Goal: Information Seeking & Learning: Find specific fact

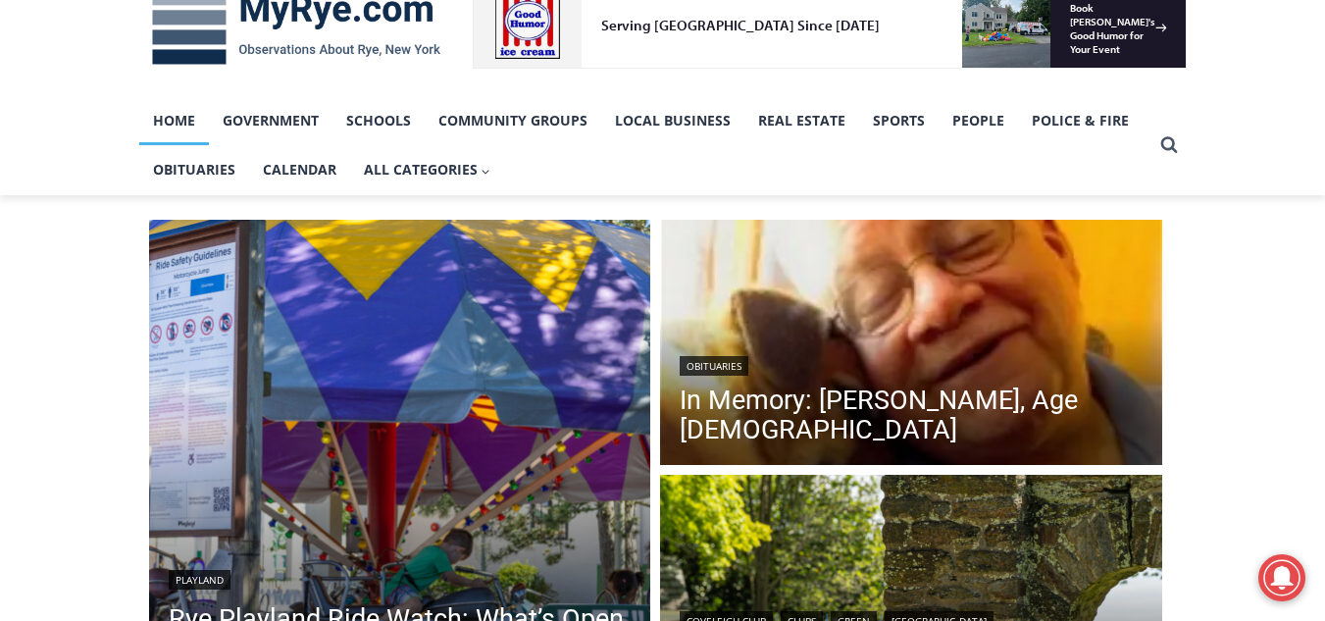
scroll to position [294, 0]
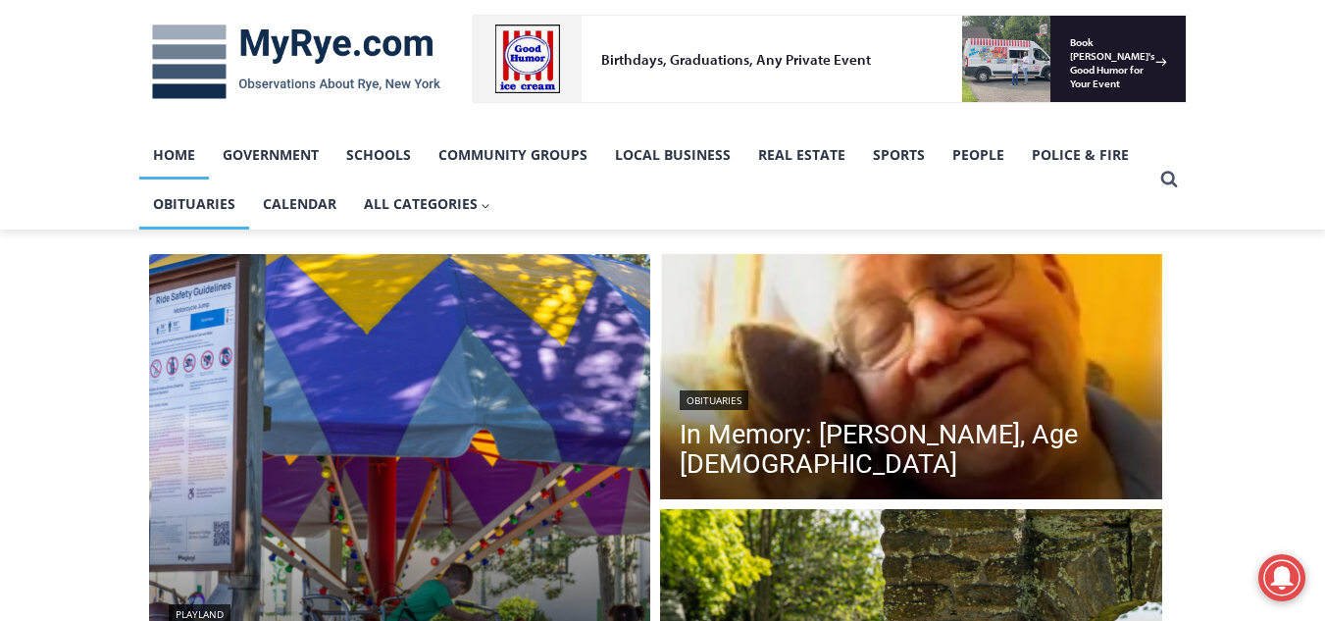
click at [203, 200] on link "Obituaries" at bounding box center [194, 204] width 110 height 49
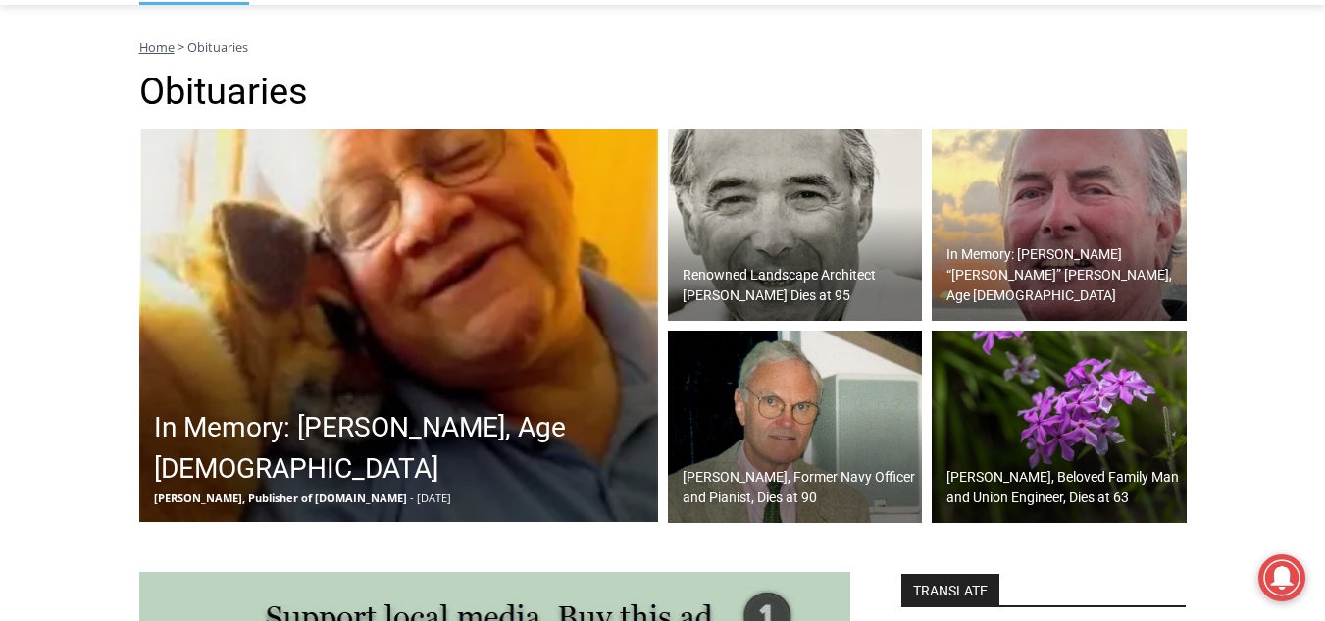
scroll to position [555, 0]
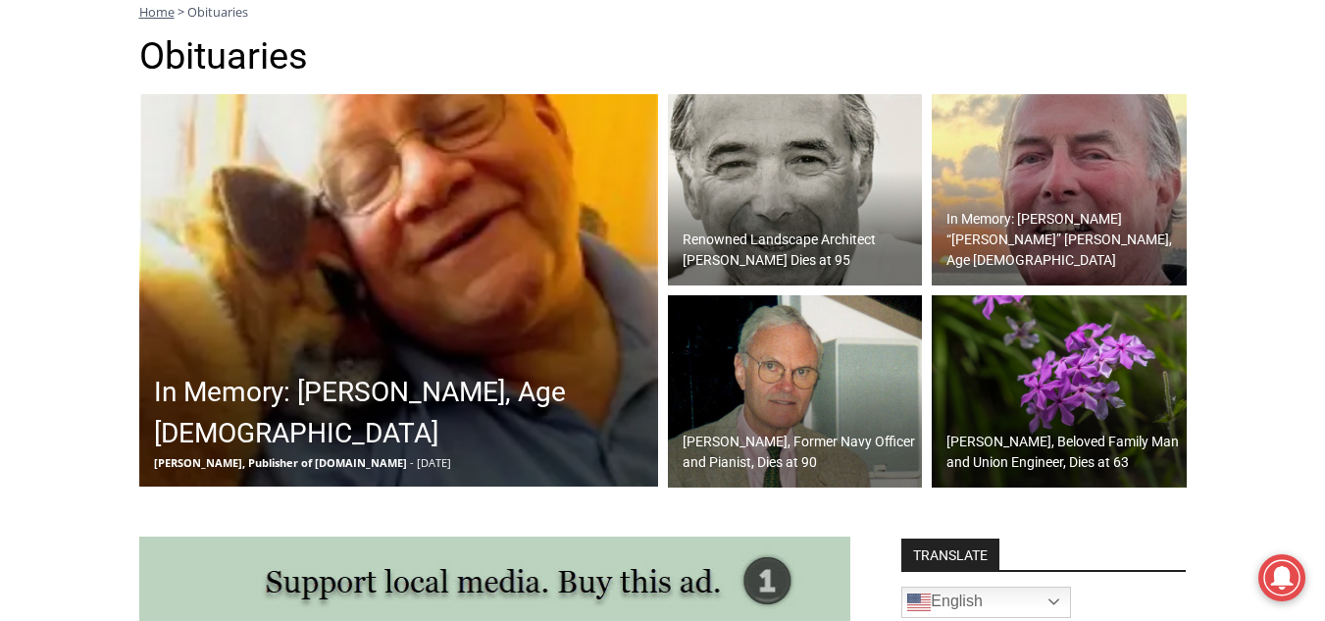
click at [431, 395] on h2 "In Memory: [PERSON_NAME], Age [DEMOGRAPHIC_DATA]" at bounding box center [403, 413] width 499 height 82
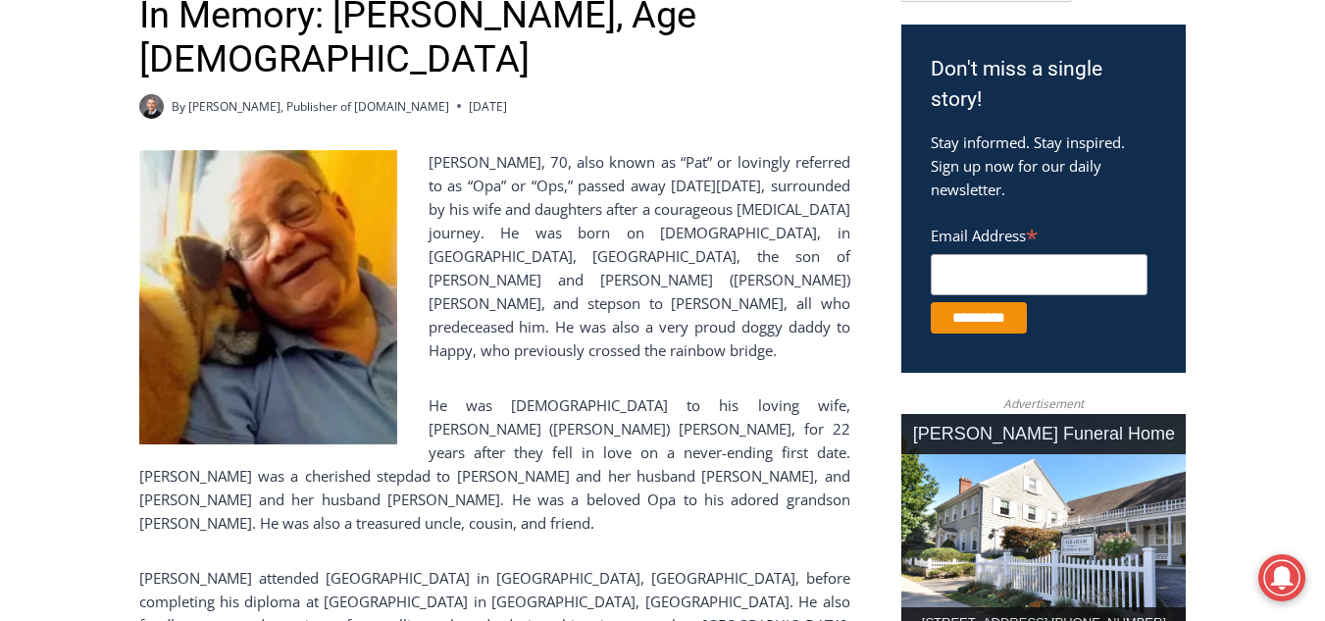
scroll to position [589, 0]
